Goal: Task Accomplishment & Management: Complete application form

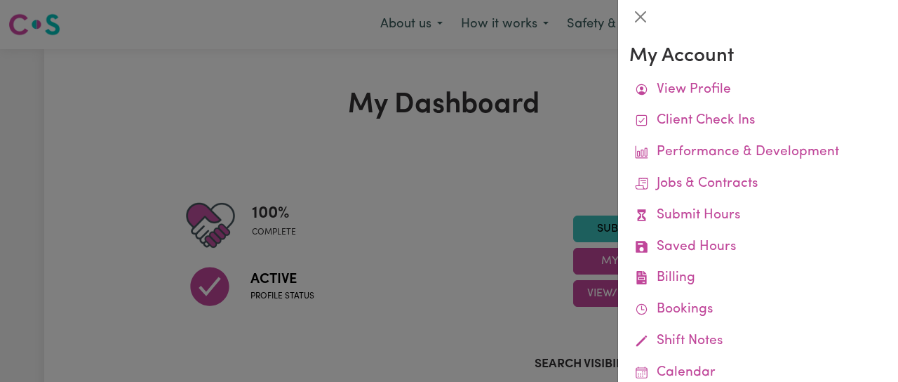
click at [0, 0] on link "Job Reports" at bounding box center [0, 0] width 0 height 0
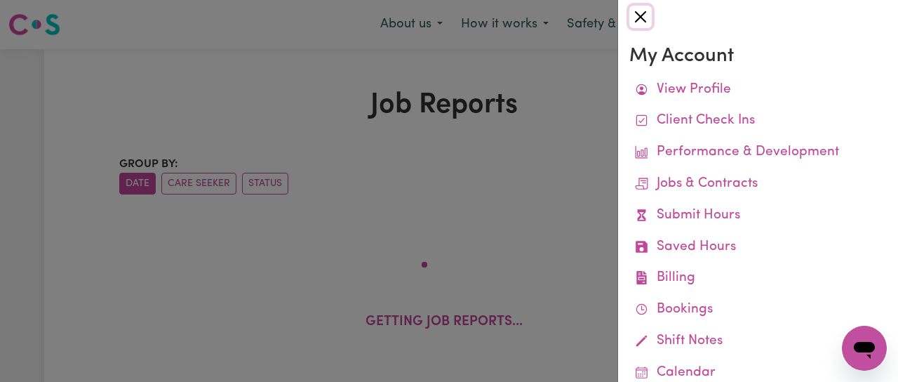
click at [643, 18] on button "Close" at bounding box center [640, 17] width 22 height 22
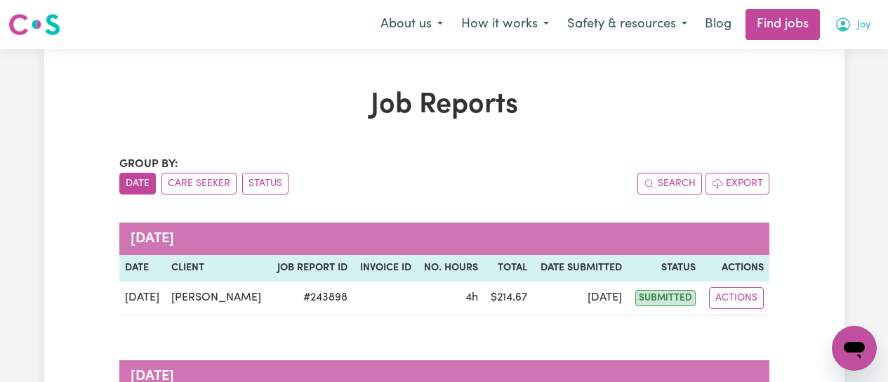
click at [840, 26] on icon "My Account" at bounding box center [842, 24] width 17 height 17
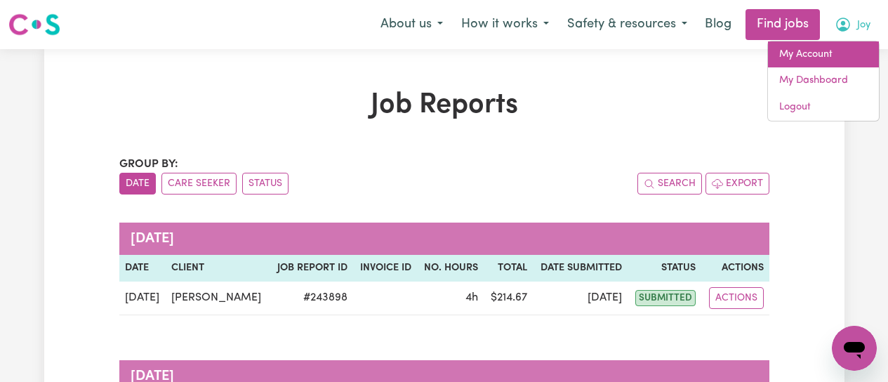
click at [820, 54] on link "My Account" at bounding box center [823, 54] width 111 height 27
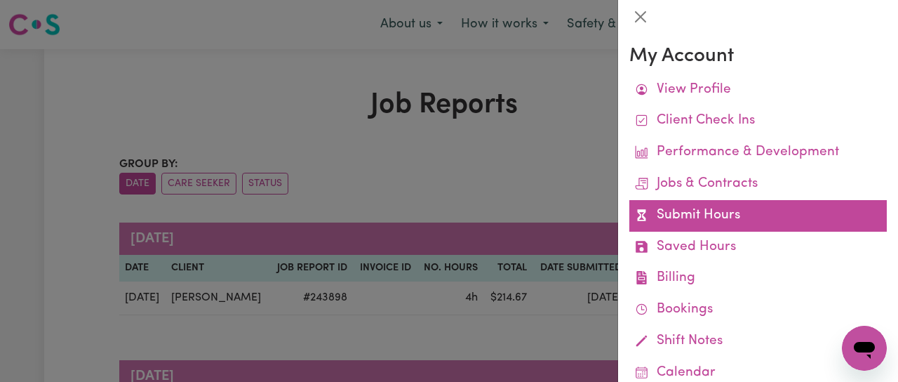
click at [704, 215] on link "Submit Hours" at bounding box center [757, 216] width 257 height 32
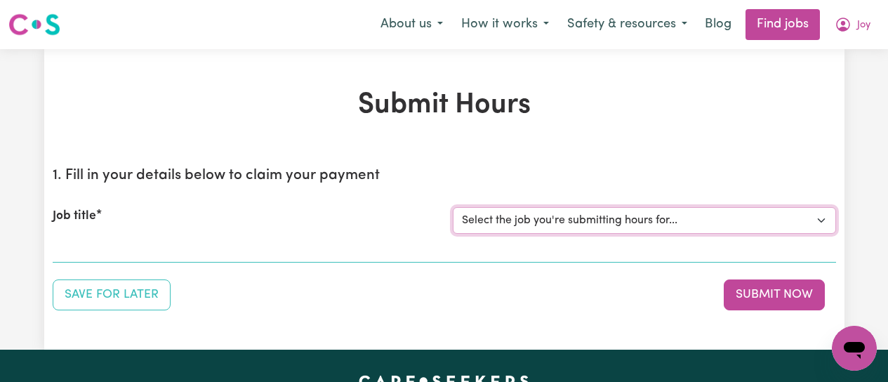
click at [704, 225] on select "Select the job you're submitting hours for... [[PERSON_NAME]] [DEMOGRAPHIC_DATA…" at bounding box center [644, 220] width 383 height 27
select select "12649"
click at [453, 207] on select "Select the job you're submitting hours for... [[PERSON_NAME]] [DEMOGRAPHIC_DATA…" at bounding box center [644, 220] width 383 height 27
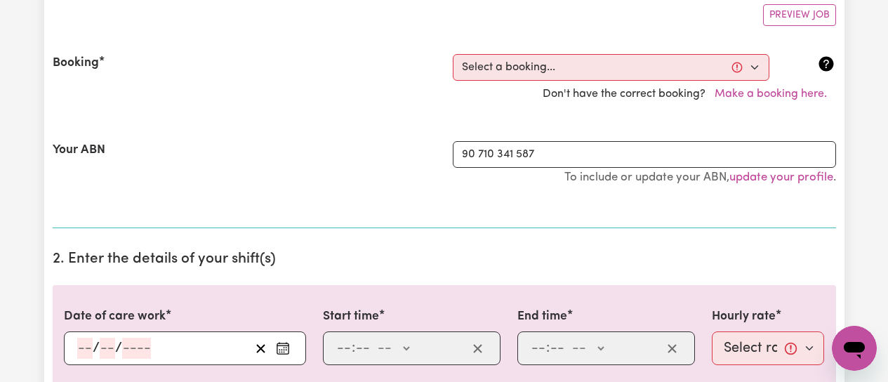
scroll to position [281, 0]
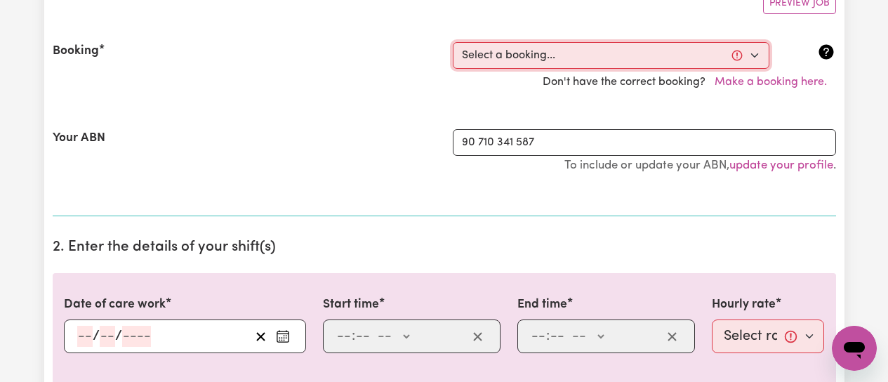
click at [751, 53] on select "Select a booking... [DATE] 09:00am to 01:00pm (RECURRING) [DATE] 09:00am to 01:…" at bounding box center [611, 55] width 316 height 27
select select "352264"
click at [453, 42] on select "Select a booking... [DATE] 09:00am to 01:00pm (RECURRING) [DATE] 09:00am to 01:…" at bounding box center [611, 55] width 316 height 27
type input "[DATE]"
type input "29"
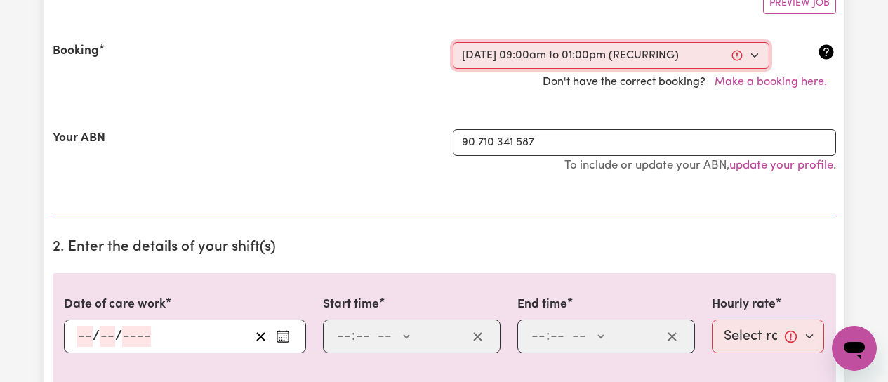
type input "9"
type input "2025"
type input "09:00"
type input "9"
type input "0"
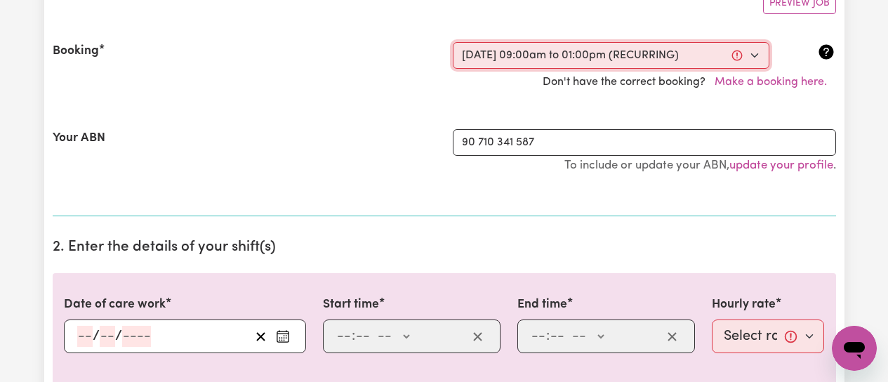
select select "am"
type input "13:00"
type input "1"
type input "0"
select select "pm"
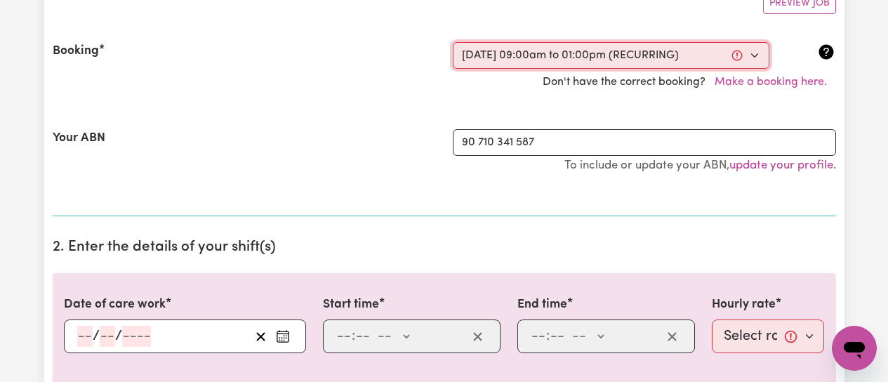
select select "50-Weekday"
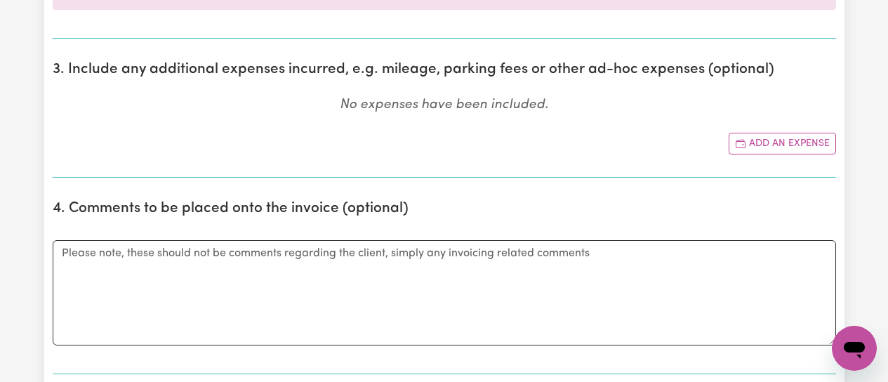
scroll to position [702, 0]
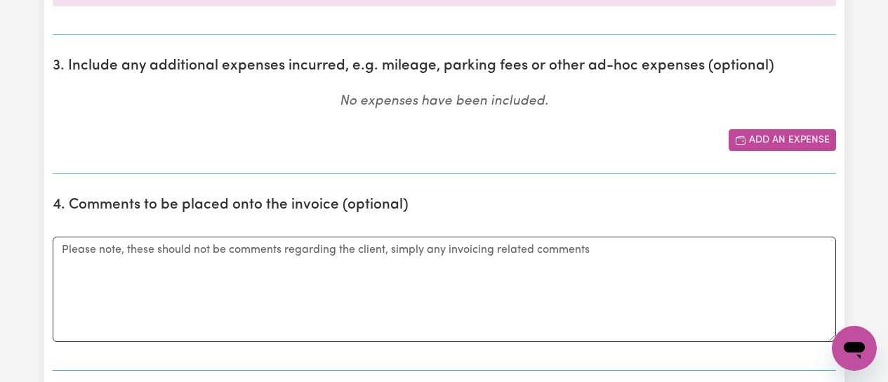
click at [770, 138] on button "Add an expense" at bounding box center [781, 140] width 107 height 22
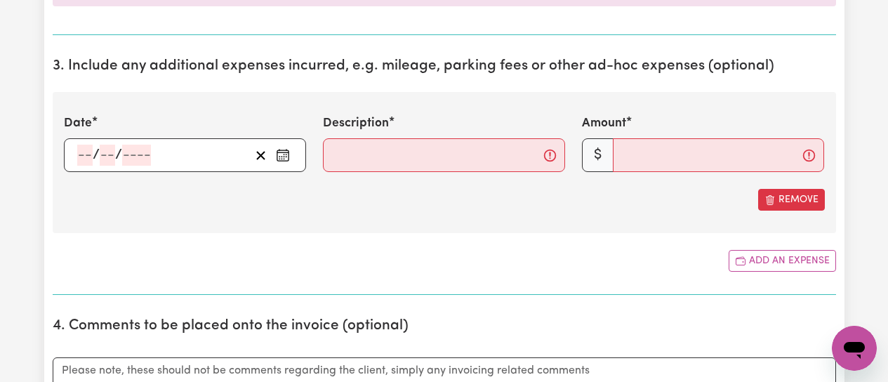
click at [281, 154] on icon "Enter the date of expense" at bounding box center [283, 155] width 14 height 14
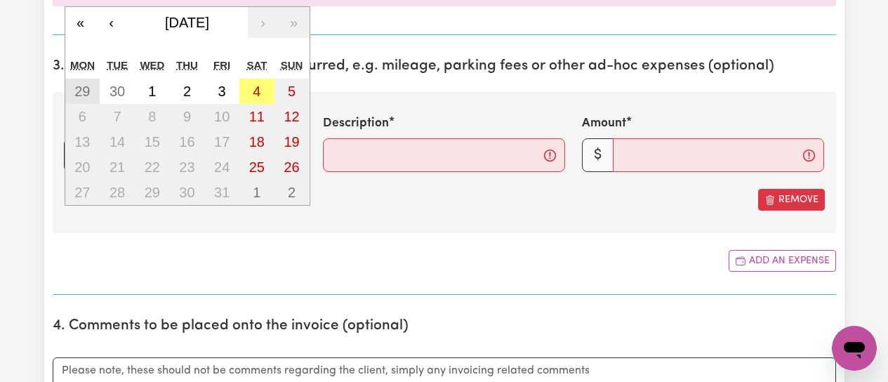
click at [77, 91] on abbr "29" at bounding box center [81, 90] width 15 height 15
type input "[DATE]"
type input "29"
type input "9"
type input "2025"
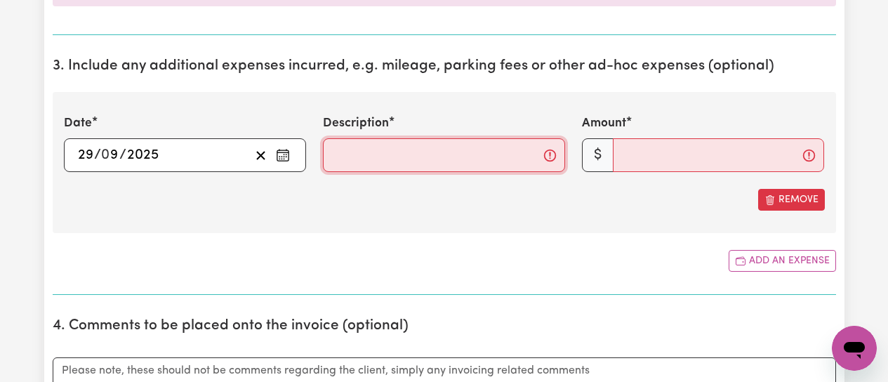
click at [349, 159] on input "Description" at bounding box center [444, 155] width 242 height 34
type input "Mileage from clients home to shops and return"
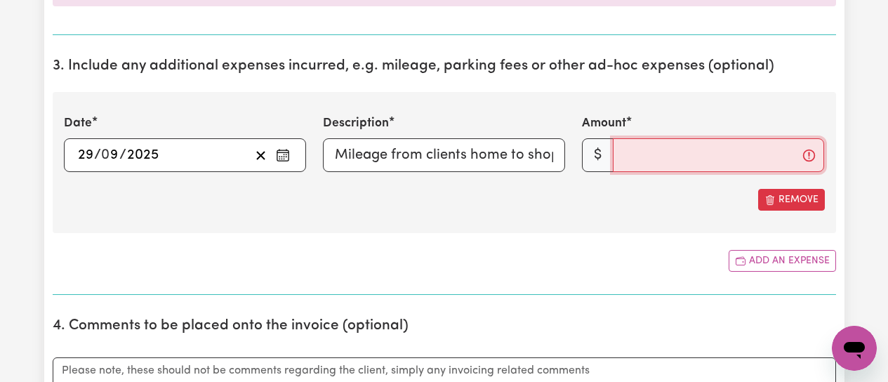
click at [642, 147] on input "Amount" at bounding box center [718, 155] width 211 height 34
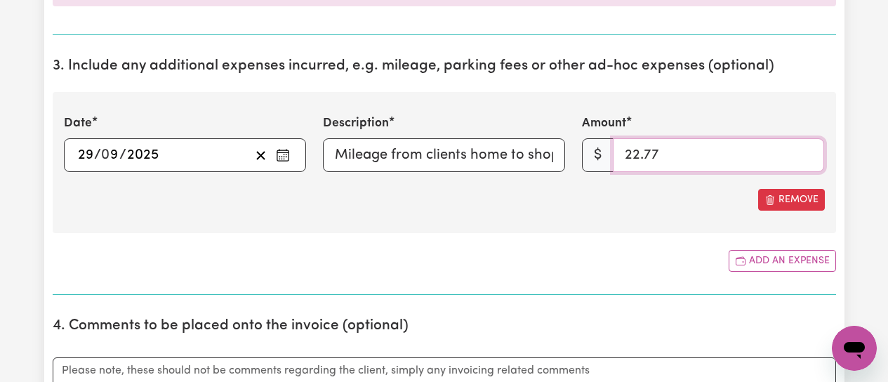
type input "22.77"
click at [614, 206] on div "Remove" at bounding box center [444, 200] width 761 height 22
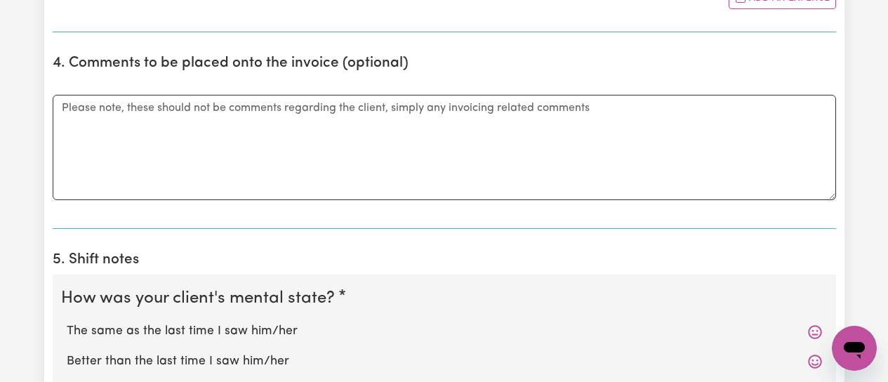
scroll to position [1123, 0]
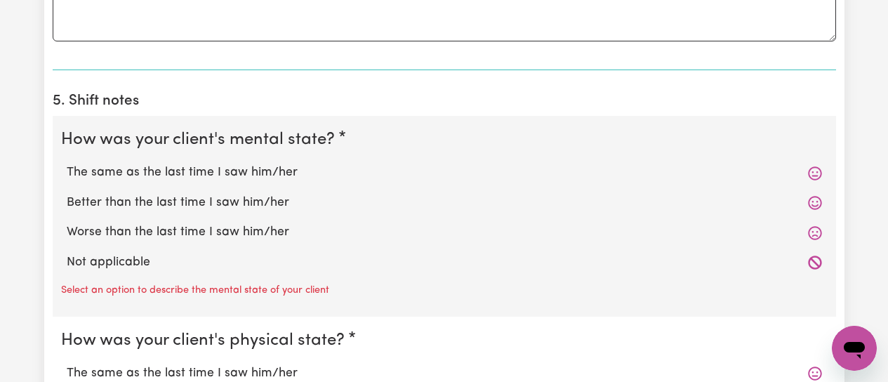
click at [175, 169] on label "The same as the last time I saw him/her" at bounding box center [444, 172] width 755 height 18
click at [67, 163] on input "The same as the last time I saw him/her" at bounding box center [66, 163] width 1 height 1
radio input "true"
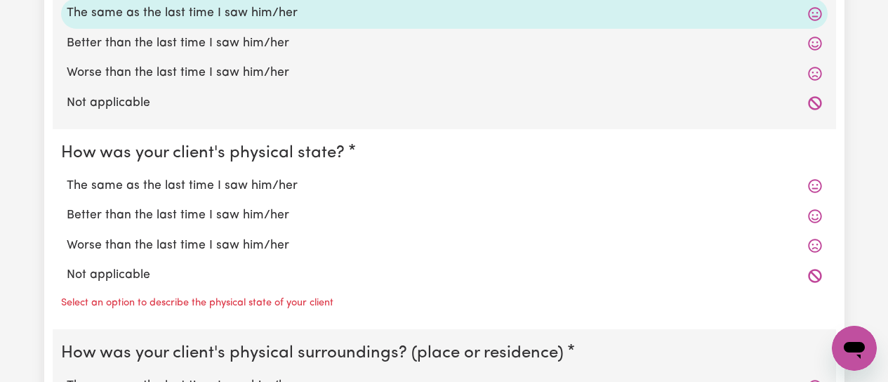
scroll to position [1333, 0]
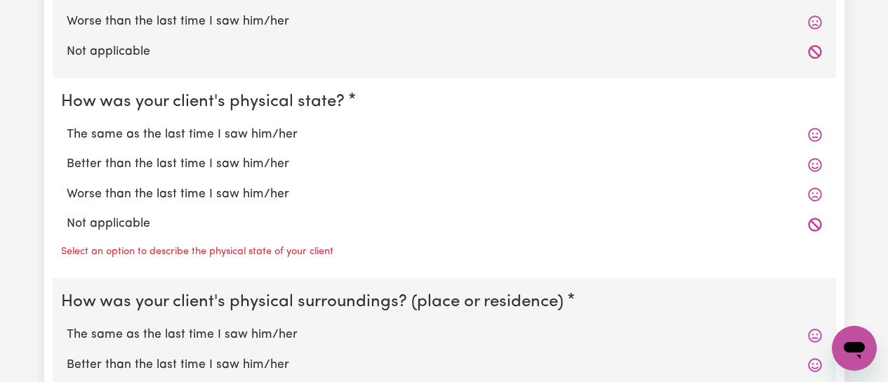
click at [183, 135] on label "The same as the last time I saw him/her" at bounding box center [444, 135] width 755 height 18
click at [67, 126] on input "The same as the last time I saw him/her" at bounding box center [66, 125] width 1 height 1
radio input "true"
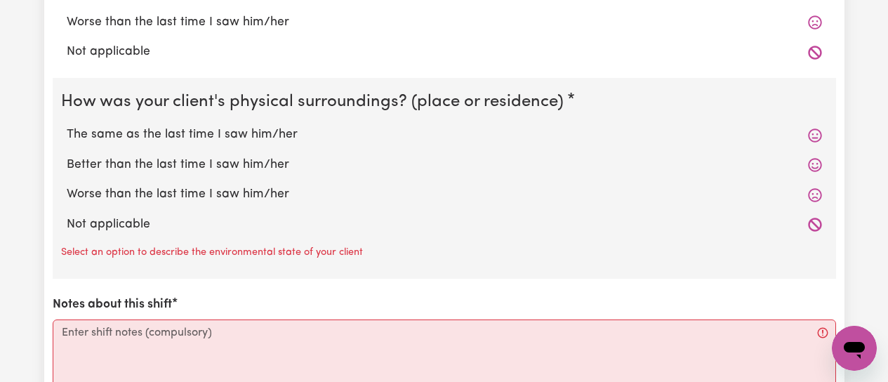
scroll to position [1544, 0]
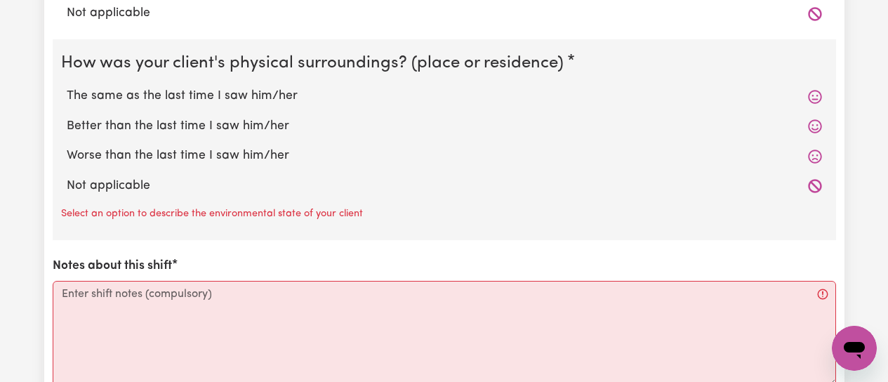
click at [161, 94] on label "The same as the last time I saw him/her" at bounding box center [444, 96] width 755 height 18
click at [67, 87] on input "The same as the last time I saw him/her" at bounding box center [66, 86] width 1 height 1
radio input "true"
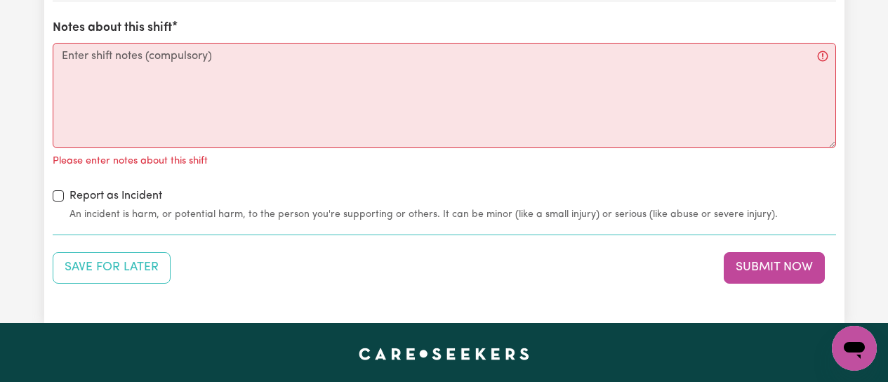
scroll to position [1754, 0]
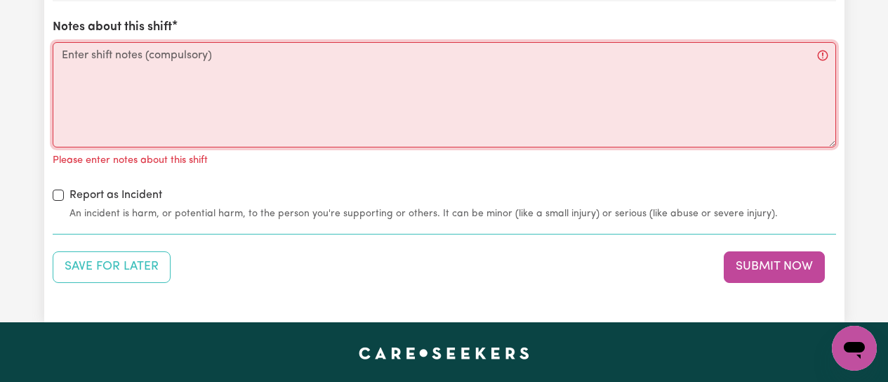
click at [91, 62] on textarea "Notes about this shift" at bounding box center [444, 94] width 783 height 105
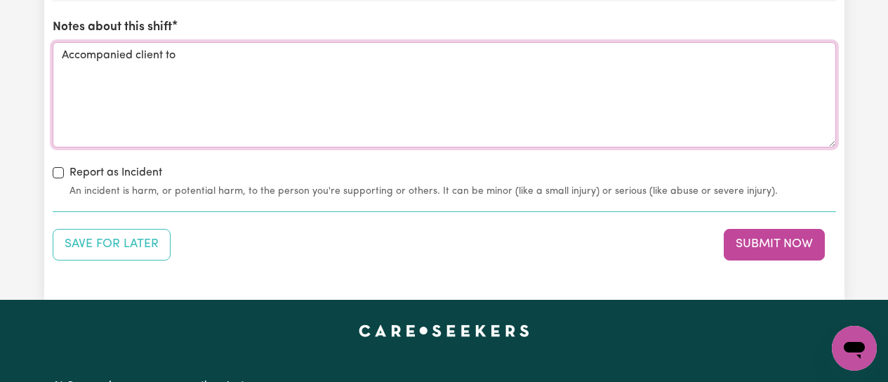
click at [134, 55] on textarea "Accompanied client to" at bounding box center [444, 94] width 783 height 105
click at [260, 54] on textarea "Accompanied and drove client to" at bounding box center [444, 94] width 783 height 105
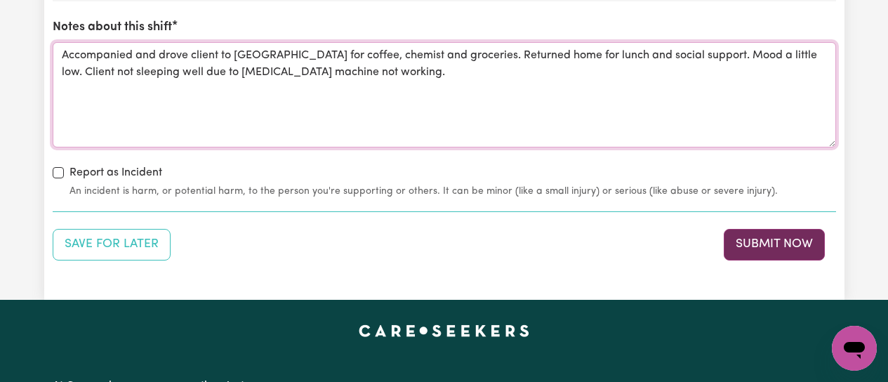
type textarea "Accompanied and drove client to [GEOGRAPHIC_DATA] for coffee, chemist and groce…"
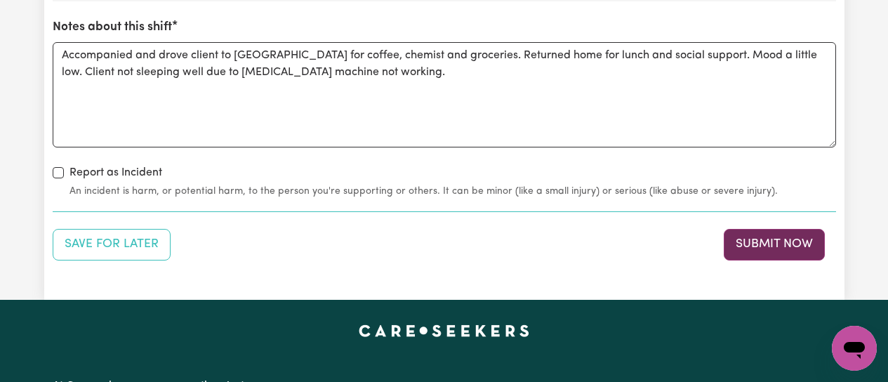
click at [768, 247] on button "Submit Now" at bounding box center [773, 244] width 101 height 31
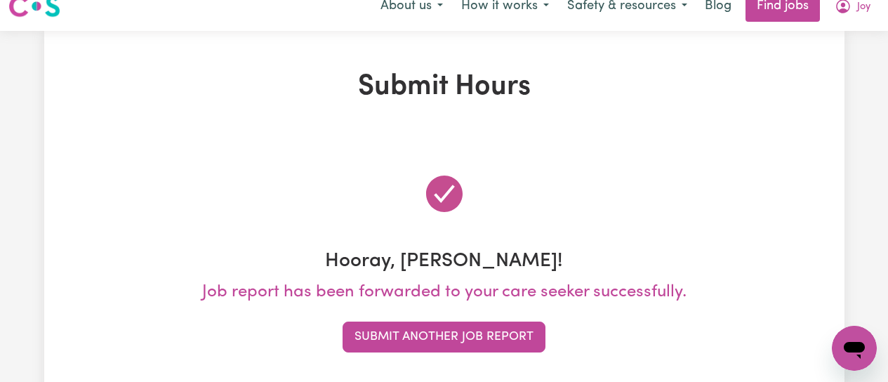
scroll to position [0, 0]
